Goal: Register for event/course

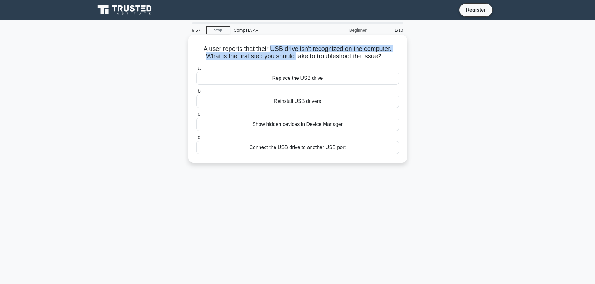
drag, startPoint x: 296, startPoint y: 55, endPoint x: 270, endPoint y: 51, distance: 25.6
click at [270, 51] on h5 "A user reports that their USB drive isn't recognized on the computer. What is t…" at bounding box center [297, 53] width 203 height 16
drag, startPoint x: 268, startPoint y: 51, endPoint x: 294, endPoint y: 55, distance: 26.5
click at [294, 55] on h5 "A user reports that their USB drive isn't recognized on the computer. What is t…" at bounding box center [297, 53] width 203 height 16
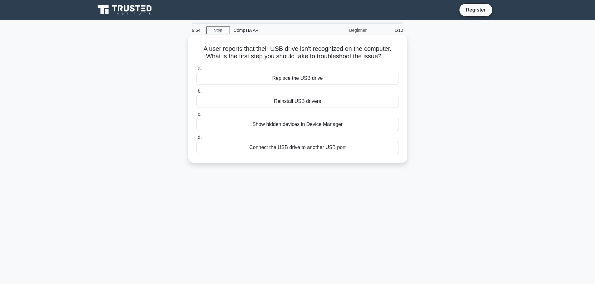
click at [298, 53] on h5 "A user reports that their USB drive isn't recognized on the computer. What is t…" at bounding box center [297, 53] width 203 height 16
click at [288, 148] on div "Connect the USB drive to another USB port" at bounding box center [297, 147] width 202 height 13
click at [196, 140] on input "d. Connect the USB drive to another USB port" at bounding box center [196, 137] width 0 height 4
click at [292, 124] on div "Data Channel Encryption" at bounding box center [297, 124] width 202 height 13
click at [196, 116] on input "c. Data Channel Encryption" at bounding box center [196, 114] width 0 height 4
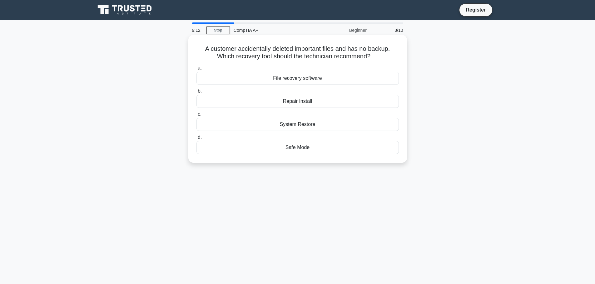
click at [300, 79] on div "File recovery software" at bounding box center [297, 78] width 202 height 13
click at [196, 70] on input "a. File recovery software" at bounding box center [196, 68] width 0 height 4
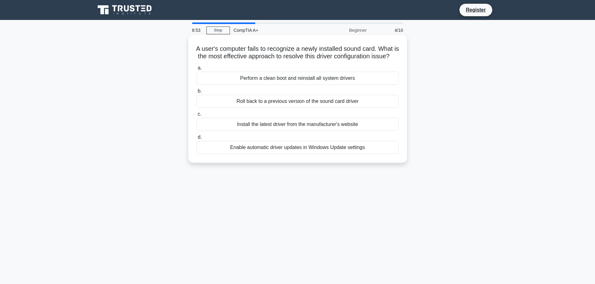
click at [303, 131] on div "Install the latest driver from the manufacturer's website" at bounding box center [297, 124] width 202 height 13
click at [196, 116] on input "c. Install the latest driver from the manufacturer's website" at bounding box center [196, 114] width 0 height 4
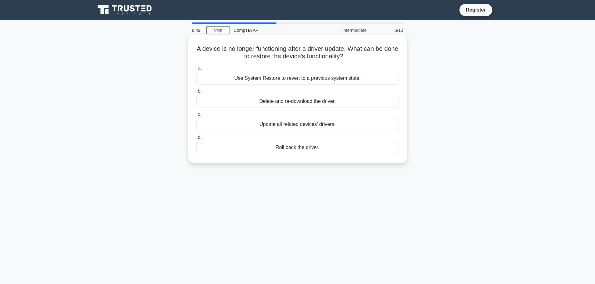
click at [296, 145] on div "Roll back the driver." at bounding box center [297, 147] width 202 height 13
click at [196, 140] on input "d. Roll back the driver." at bounding box center [196, 137] width 0 height 4
click at [302, 149] on div "Print head" at bounding box center [297, 147] width 202 height 13
click at [196, 140] on input "d. Print head" at bounding box center [196, 137] width 0 height 4
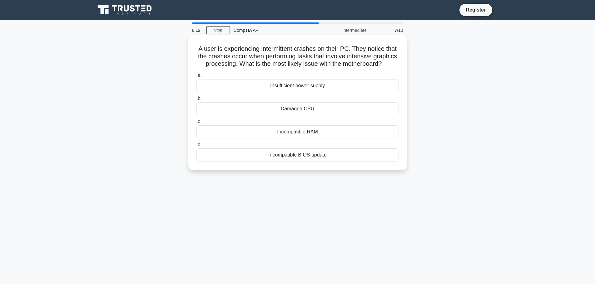
click at [295, 139] on div "Incompatible RAM" at bounding box center [297, 131] width 202 height 13
click at [196, 124] on input "c. Incompatible RAM" at bounding box center [196, 122] width 0 height 4
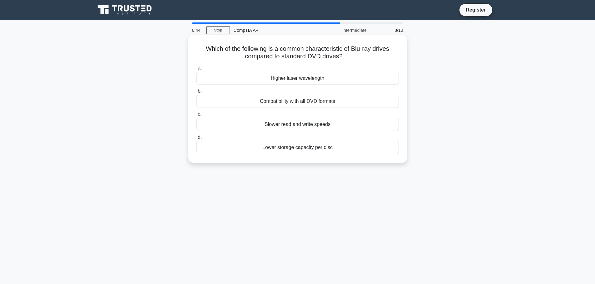
click at [302, 78] on div "Higher laser wavelength" at bounding box center [297, 78] width 202 height 13
click at [196, 70] on input "a. Higher laser wavelength" at bounding box center [196, 68] width 0 height 4
drag, startPoint x: 290, startPoint y: 48, endPoint x: 300, endPoint y: 53, distance: 11.2
click at [300, 53] on h5 "A user reports that their computer is displaying less total RAM than physically…" at bounding box center [297, 53] width 203 height 16
click at [304, 54] on h5 "A user reports that their computer is displaying less total RAM than physically…" at bounding box center [297, 53] width 203 height 16
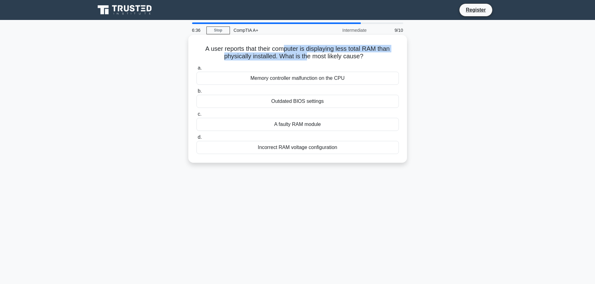
drag, startPoint x: 307, startPoint y: 57, endPoint x: 286, endPoint y: 48, distance: 23.2
click at [286, 48] on h5 "A user reports that their computer is displaying less total RAM than physically…" at bounding box center [297, 53] width 203 height 16
click at [296, 100] on div "Outdated BIOS settings" at bounding box center [297, 101] width 202 height 13
click at [196, 93] on input "b. Outdated BIOS settings" at bounding box center [196, 91] width 0 height 4
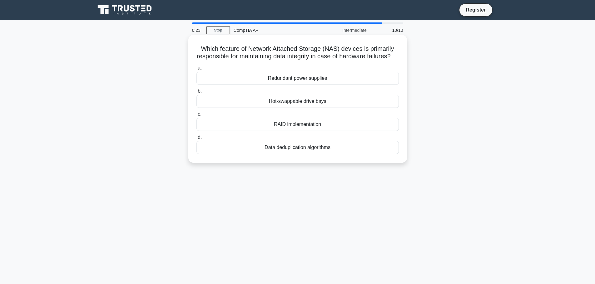
click at [296, 130] on div "RAID implementation" at bounding box center [297, 124] width 202 height 13
click at [196, 116] on input "c. RAID implementation" at bounding box center [196, 114] width 0 height 4
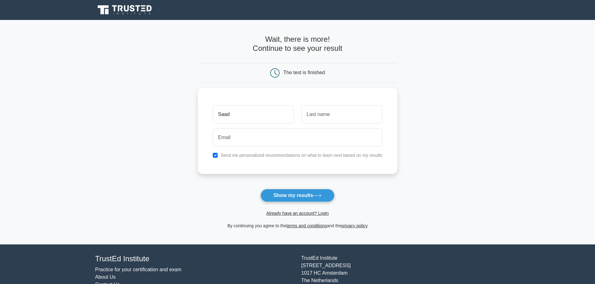
type input "Saad"
type input "Naveed"
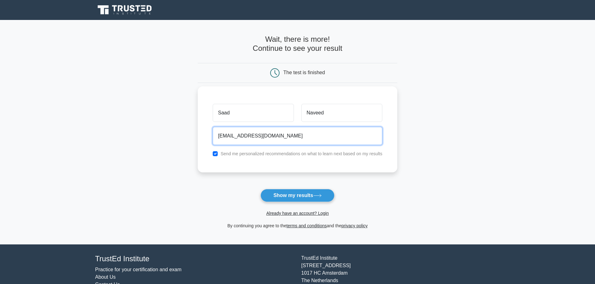
type input "saad.naveed@madamedia.com"
click at [215, 154] on input "checkbox" at bounding box center [215, 153] width 5 height 5
checkbox input "true"
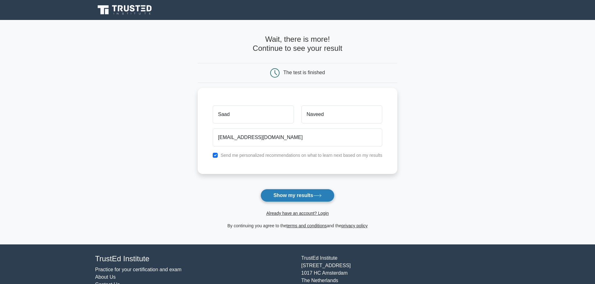
click at [302, 193] on button "Show my results" at bounding box center [297, 195] width 74 height 13
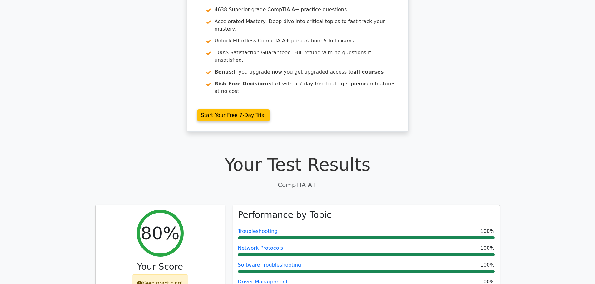
scroll to position [218, 0]
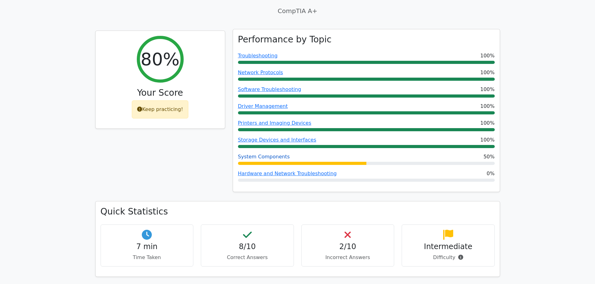
click at [270, 154] on link "System Components" at bounding box center [264, 157] width 52 height 6
